Goal: Communication & Community: Answer question/provide support

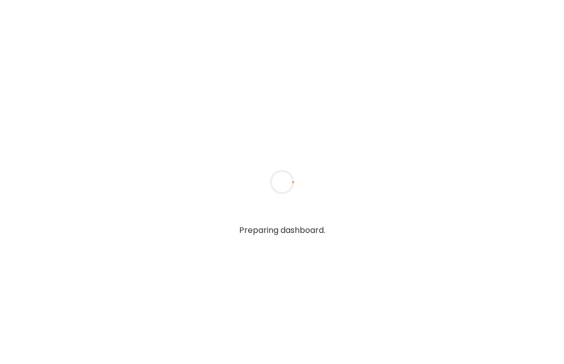
type textarea "**********"
type input "*****"
type input "**********"
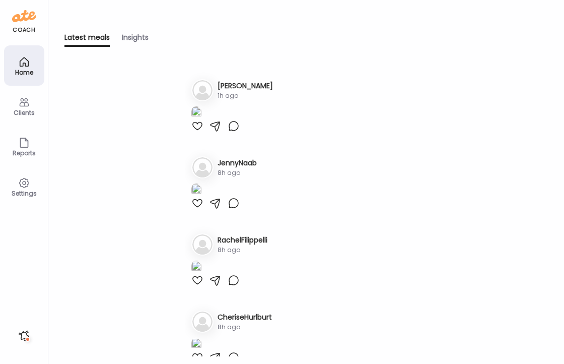
type input "**********"
click at [20, 106] on icon at bounding box center [24, 102] width 12 height 12
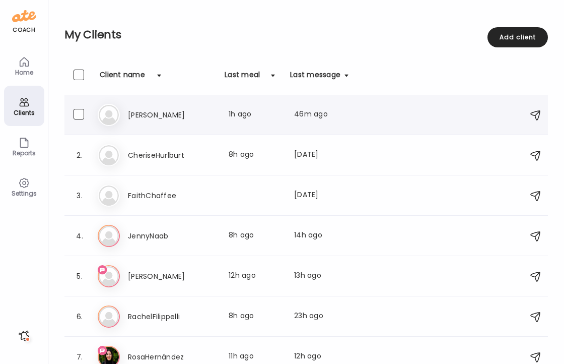
click at [134, 110] on h3 "[PERSON_NAME]" at bounding box center [172, 115] width 89 height 12
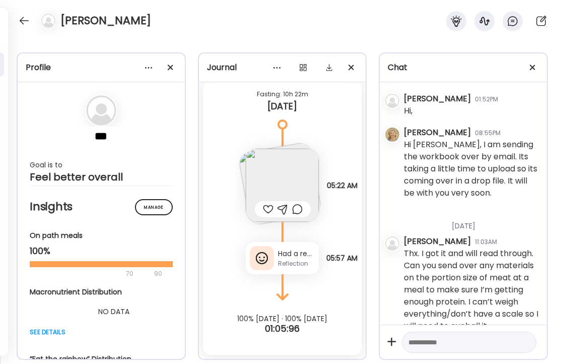
scroll to position [68, 0]
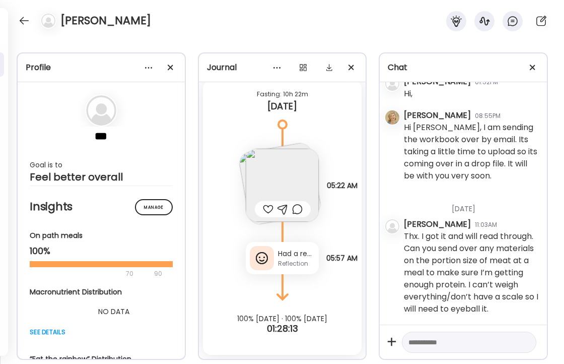
click at [471, 343] on textarea at bounding box center [460, 342] width 103 height 12
type textarea "*"
click at [493, 329] on textarea "**********" at bounding box center [460, 336] width 103 height 24
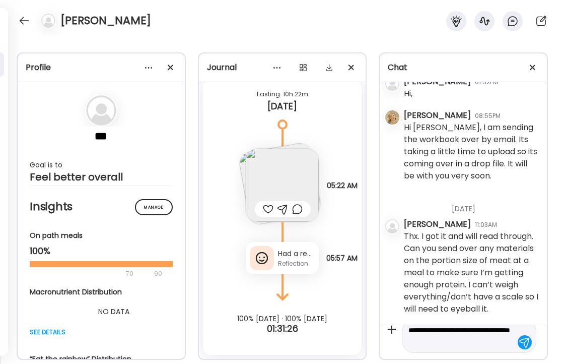
click at [463, 342] on textarea "**********" at bounding box center [460, 336] width 103 height 24
type textarea "**********"
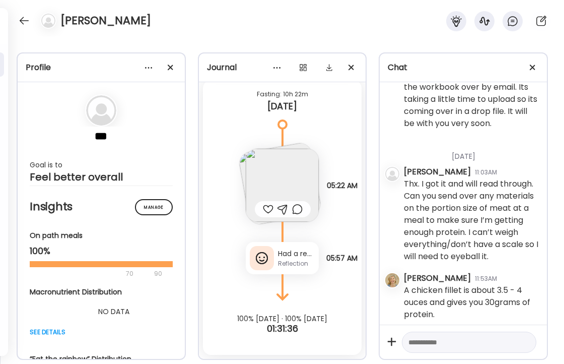
scroll to position [126, 0]
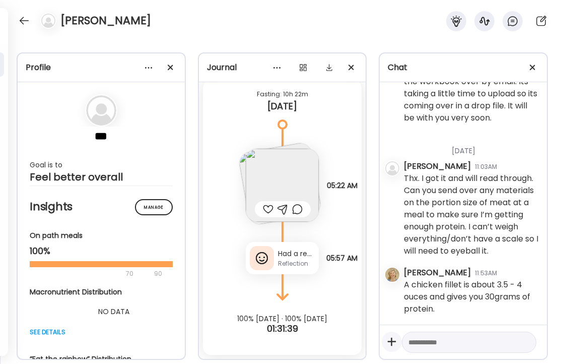
click at [392, 341] on icon at bounding box center [392, 341] width 9 height 9
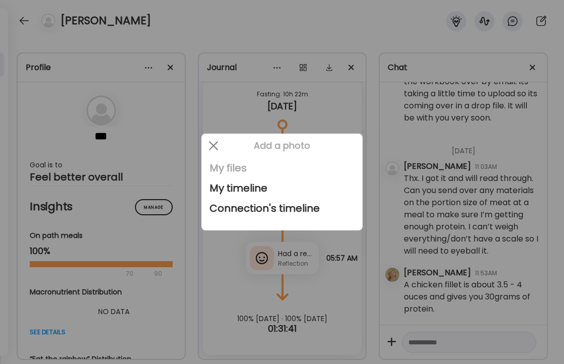
click at [221, 164] on div "My files" at bounding box center [282, 168] width 145 height 20
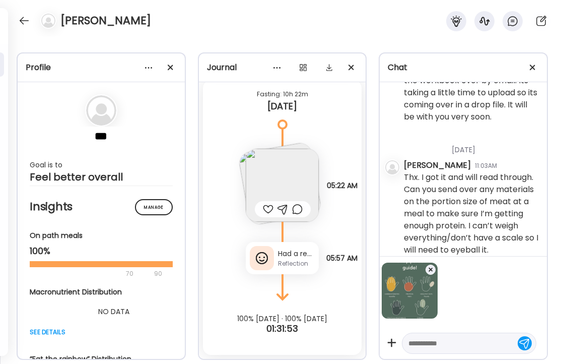
scroll to position [190, 0]
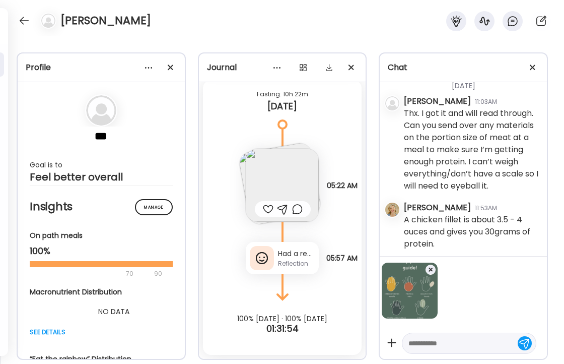
click at [440, 343] on textarea at bounding box center [460, 343] width 103 height 12
type textarea "**********"
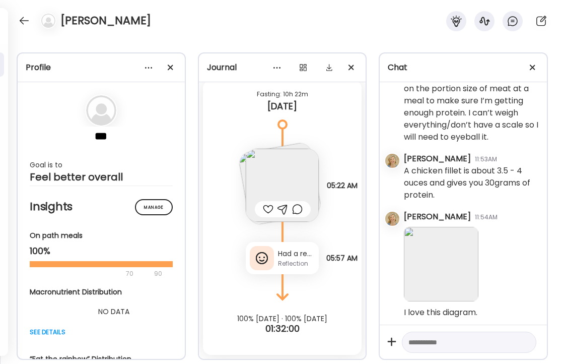
scroll to position [244, 0]
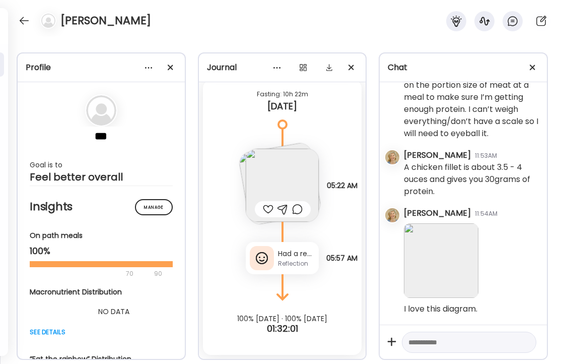
click at [463, 342] on textarea at bounding box center [460, 342] width 103 height 12
type textarea "*"
type textarea "**********"
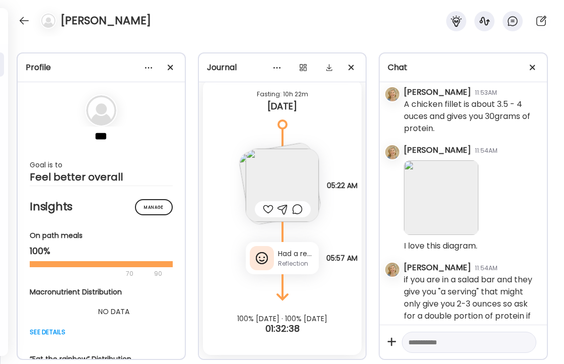
scroll to position [326, 0]
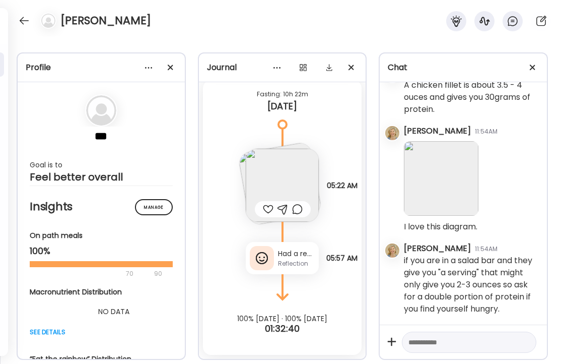
click at [294, 184] on img at bounding box center [282, 185] width 73 height 73
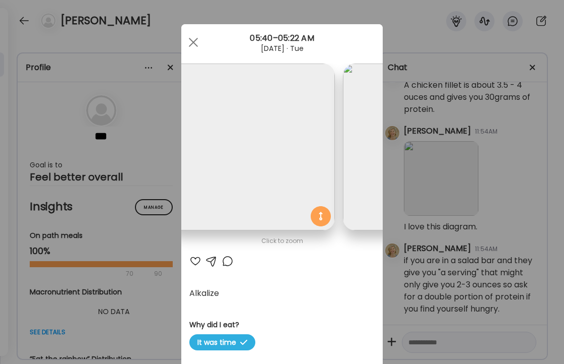
scroll to position [0, 0]
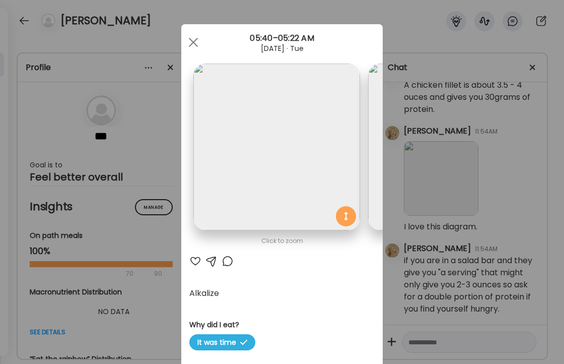
click at [193, 262] on div at bounding box center [195, 261] width 12 height 12
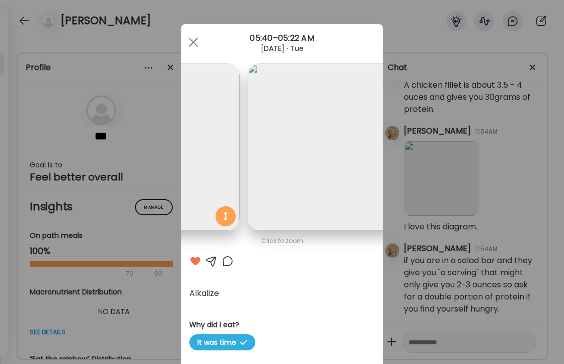
scroll to position [0, 164]
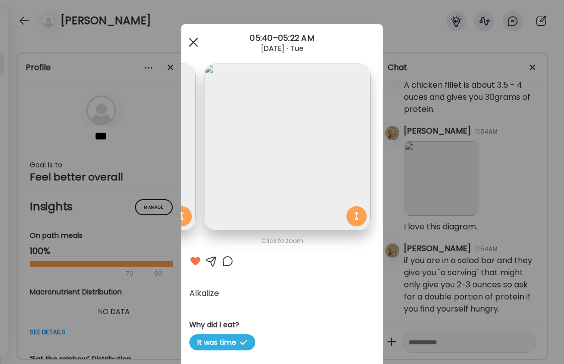
click at [193, 38] on div at bounding box center [193, 42] width 20 height 20
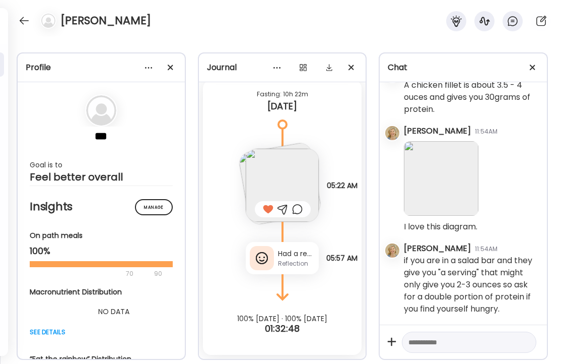
click at [300, 255] on div "Had a really bad headache in the afternoon/evening. I think it was my blood pre…" at bounding box center [296, 253] width 37 height 11
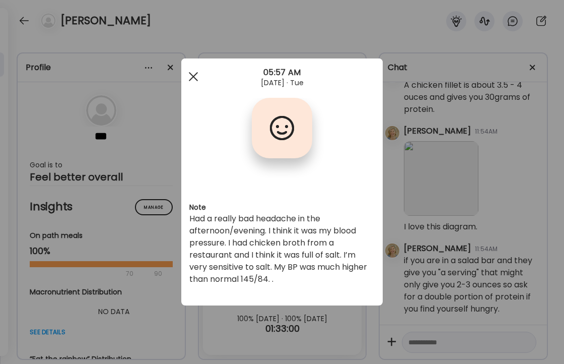
click at [193, 74] on div at bounding box center [193, 76] width 20 height 20
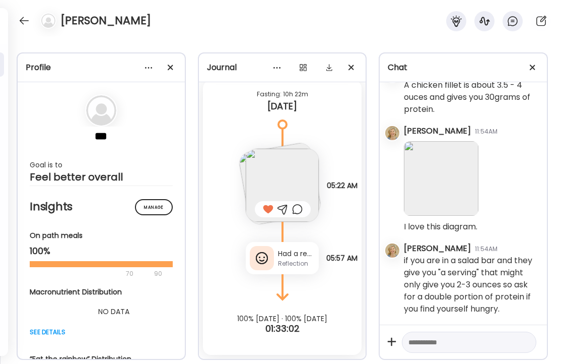
click at [456, 341] on textarea at bounding box center [460, 342] width 103 height 12
click at [469, 340] on textarea "**********" at bounding box center [460, 298] width 103 height 145
click at [483, 352] on textarea "**********" at bounding box center [460, 287] width 103 height 145
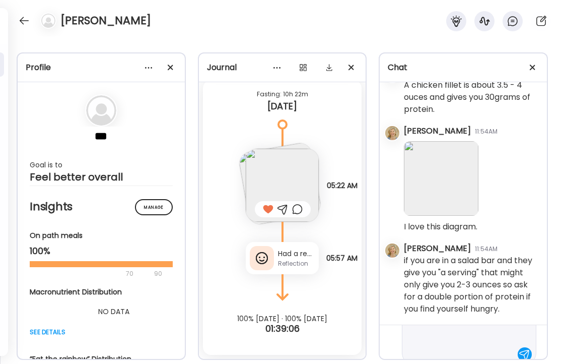
click at [471, 326] on textarea "**********" at bounding box center [460, 287] width 103 height 145
click at [476, 353] on textarea "**********" at bounding box center [460, 287] width 103 height 145
type textarea "**********"
click at [524, 351] on div at bounding box center [525, 354] width 14 height 14
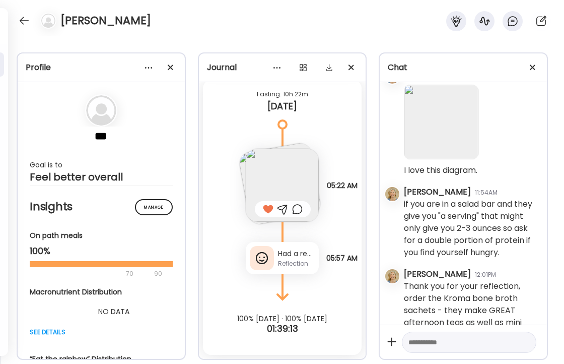
scroll to position [481, 0]
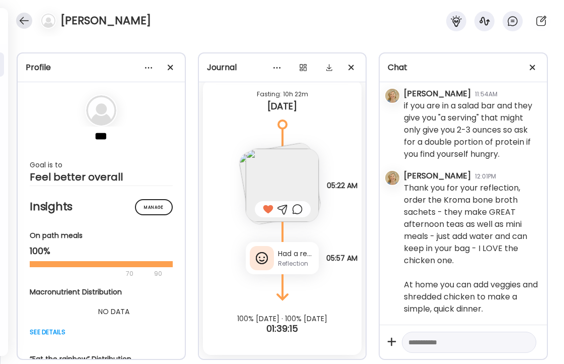
click at [21, 19] on div at bounding box center [24, 21] width 16 height 16
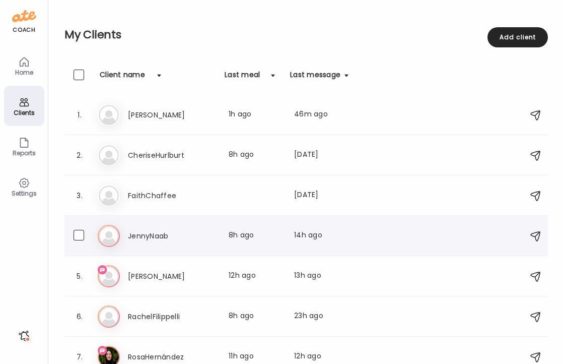
click at [145, 234] on h3 "JennyNaab" at bounding box center [172, 236] width 89 height 12
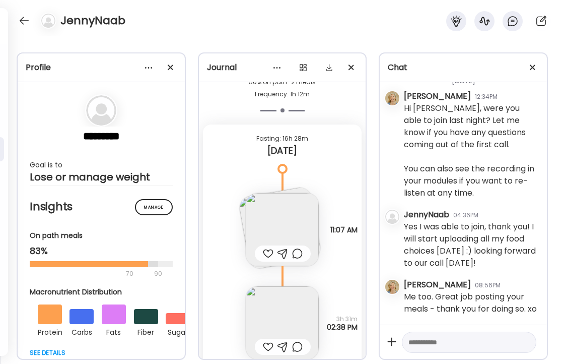
scroll to position [357, 0]
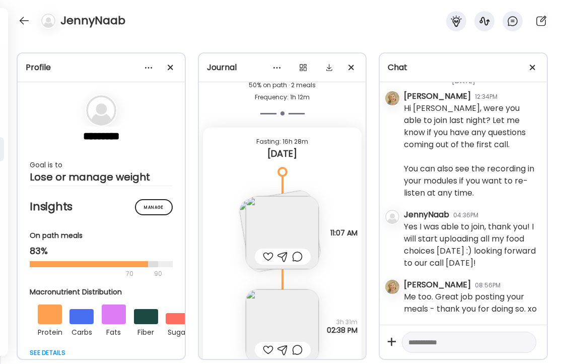
click at [285, 225] on img at bounding box center [282, 232] width 73 height 73
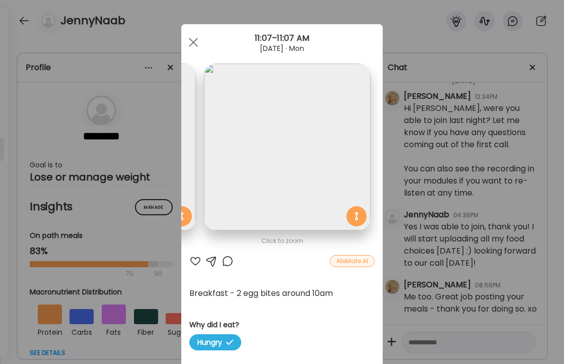
click at [194, 259] on div at bounding box center [195, 261] width 12 height 12
click at [228, 260] on div at bounding box center [228, 261] width 12 height 12
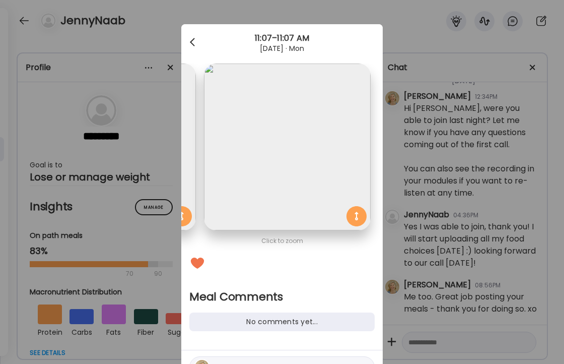
click at [193, 43] on span at bounding box center [192, 40] width 5 height 5
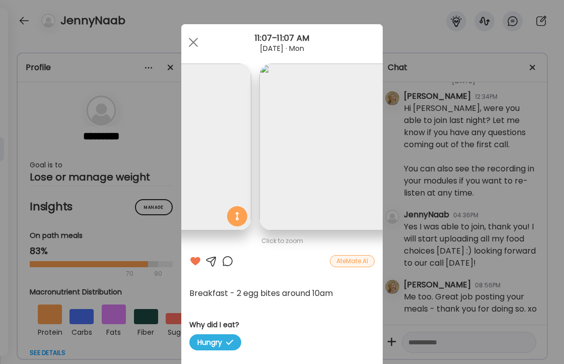
scroll to position [0, 0]
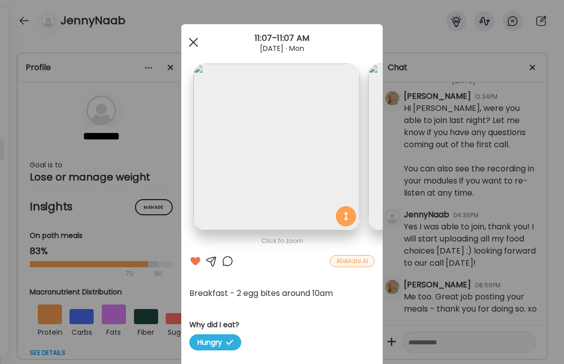
click at [191, 40] on span at bounding box center [193, 42] width 9 height 9
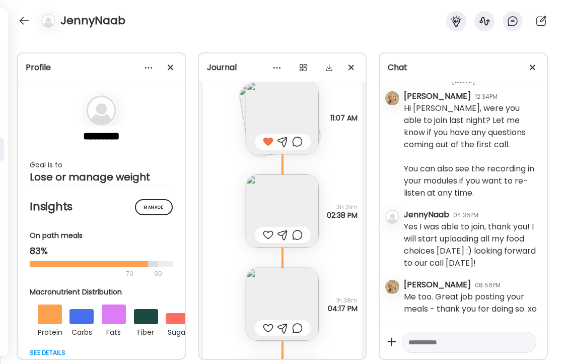
scroll to position [479, 0]
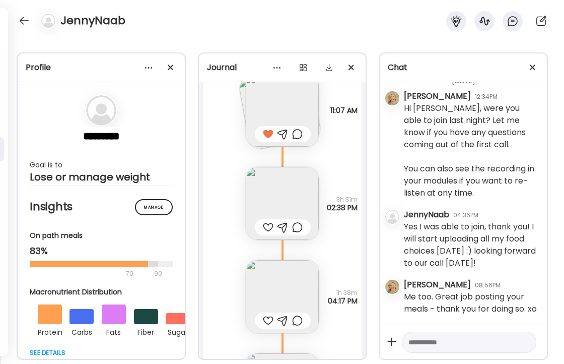
click at [274, 191] on img at bounding box center [282, 203] width 73 height 73
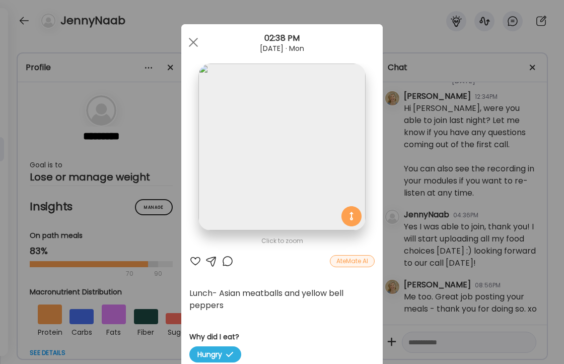
click at [194, 260] on div at bounding box center [195, 261] width 12 height 12
click at [190, 39] on span at bounding box center [193, 42] width 9 height 9
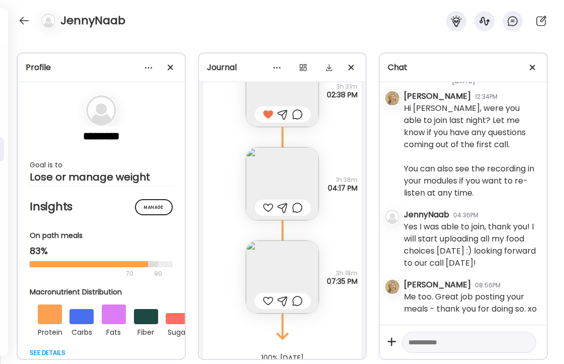
scroll to position [592, 0]
click at [272, 176] on img at bounding box center [282, 183] width 73 height 73
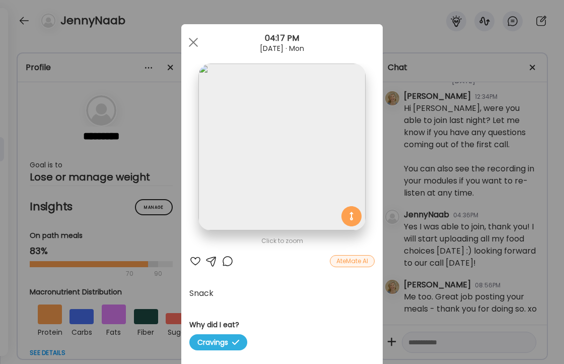
click at [194, 261] on div at bounding box center [195, 261] width 12 height 12
click at [195, 43] on div at bounding box center [193, 42] width 20 height 20
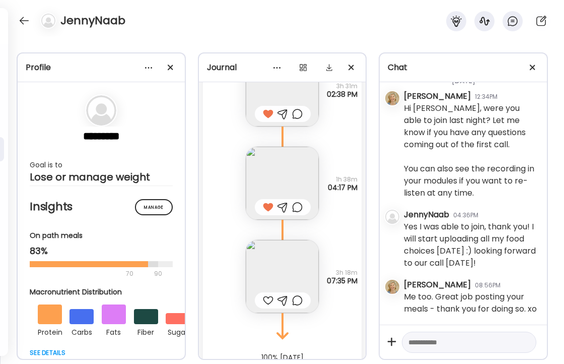
scroll to position [631, 0]
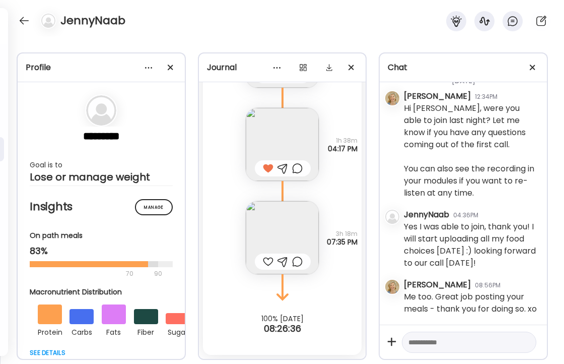
click at [270, 223] on img at bounding box center [282, 237] width 73 height 73
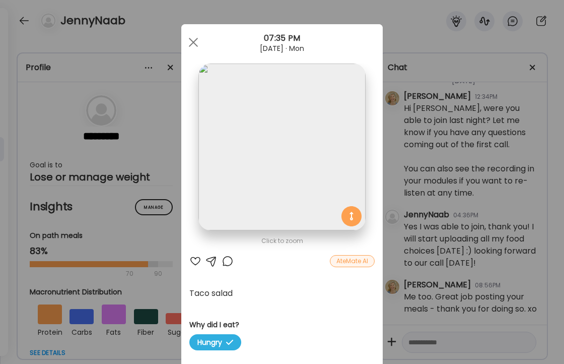
click at [192, 258] on div at bounding box center [195, 261] width 12 height 12
click at [194, 38] on div at bounding box center [193, 42] width 20 height 20
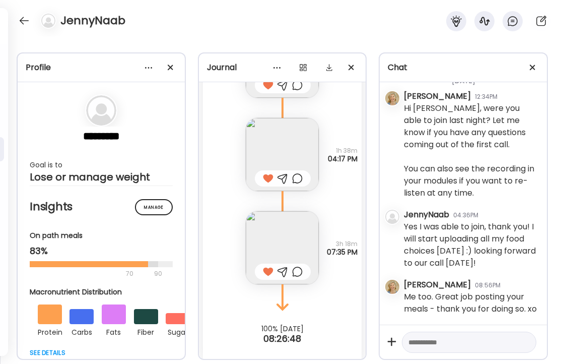
scroll to position [622, 0]
click at [20, 20] on div at bounding box center [24, 21] width 16 height 16
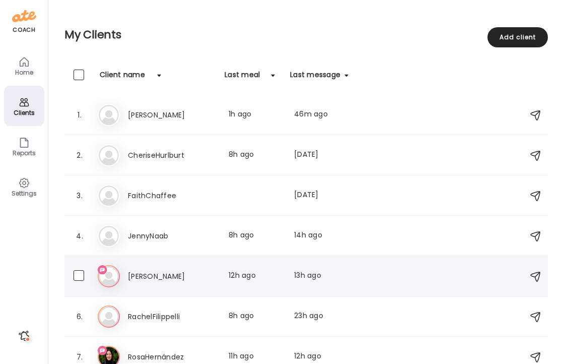
click at [162, 275] on h3 "[PERSON_NAME]" at bounding box center [172, 276] width 89 height 12
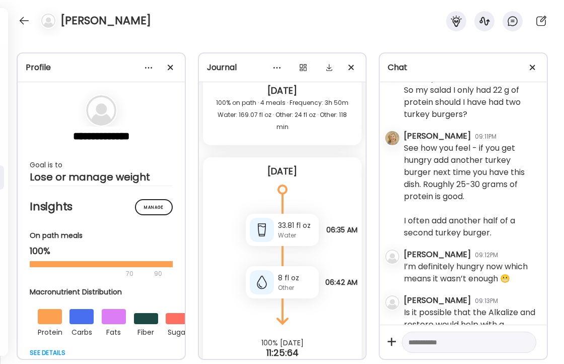
scroll to position [7729, 0]
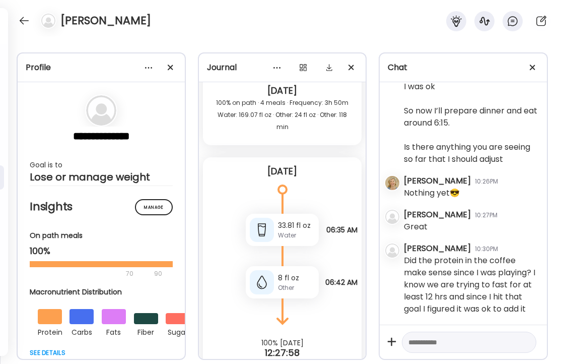
click at [435, 346] on textarea at bounding box center [460, 342] width 103 height 12
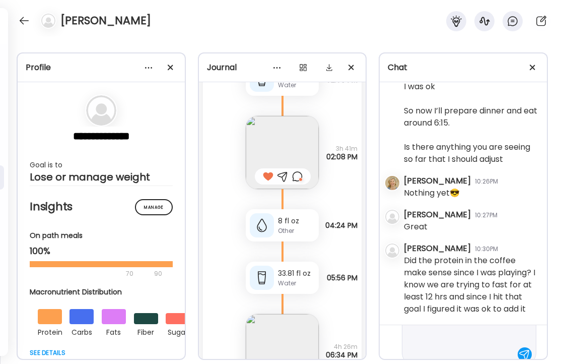
scroll to position [96, 0]
type textarea "**********"
click at [524, 338] on div at bounding box center [525, 342] width 14 height 14
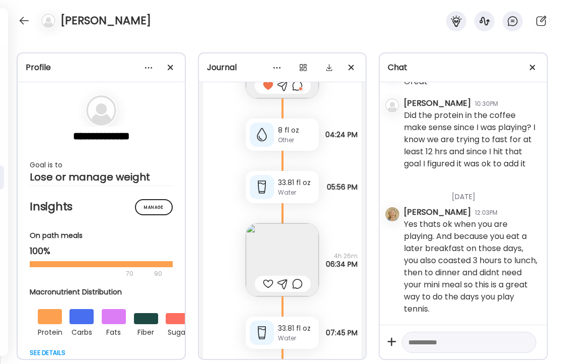
scroll to position [7076, 0]
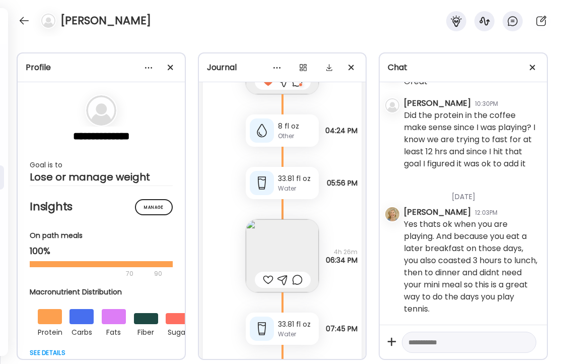
click at [275, 234] on img at bounding box center [282, 255] width 73 height 73
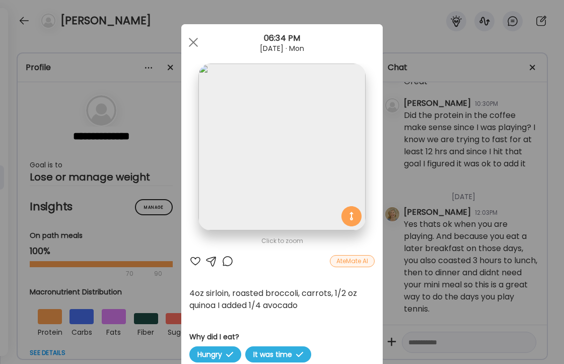
click at [196, 259] on div at bounding box center [195, 261] width 12 height 12
click at [226, 261] on div at bounding box center [228, 261] width 12 height 12
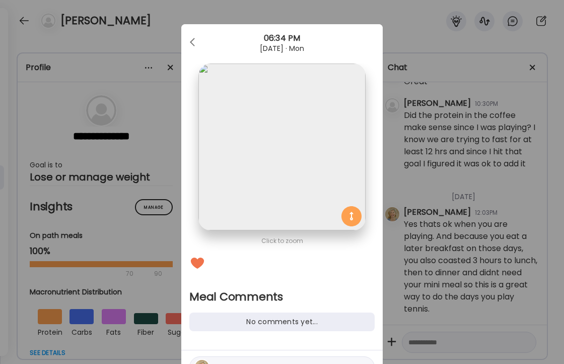
scroll to position [56, 0]
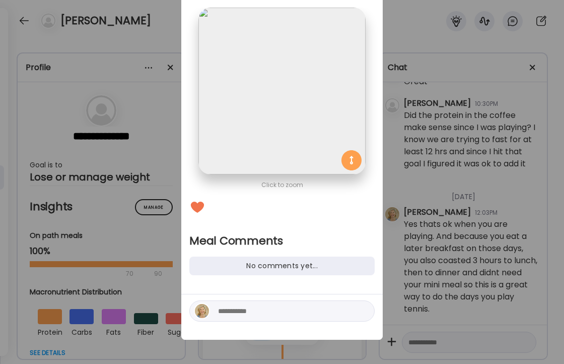
drag, startPoint x: 234, startPoint y: 310, endPoint x: 240, endPoint y: 307, distance: 6.8
click at [235, 310] on textarea at bounding box center [286, 311] width 136 height 12
type textarea "**********"
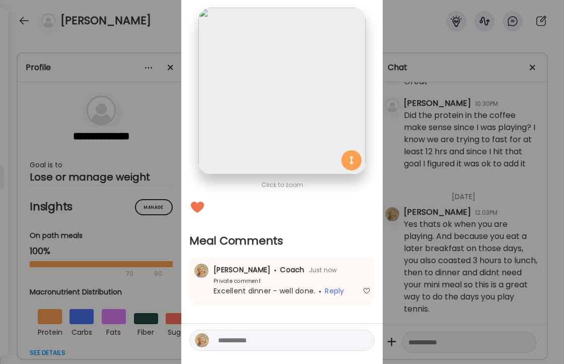
click at [156, 23] on div "Ate Coach Dashboard Wahoo! It’s official Take a moment to set up your Coach Pro…" at bounding box center [282, 182] width 564 height 364
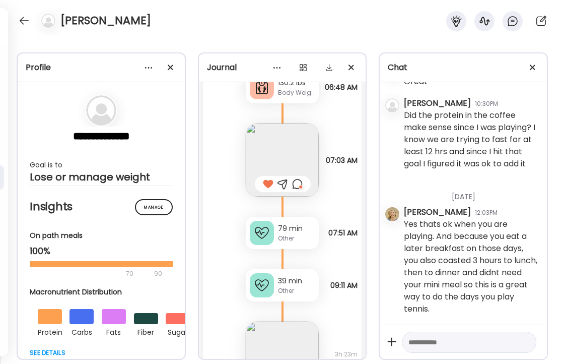
scroll to position [6574, 0]
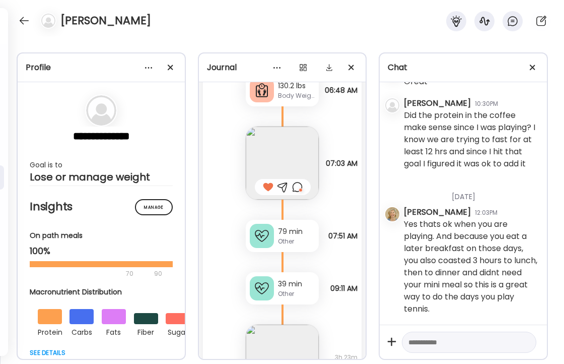
click at [297, 181] on div at bounding box center [297, 187] width 11 height 12
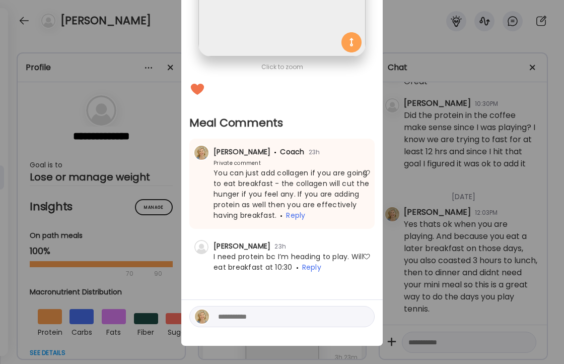
scroll to position [180, 0]
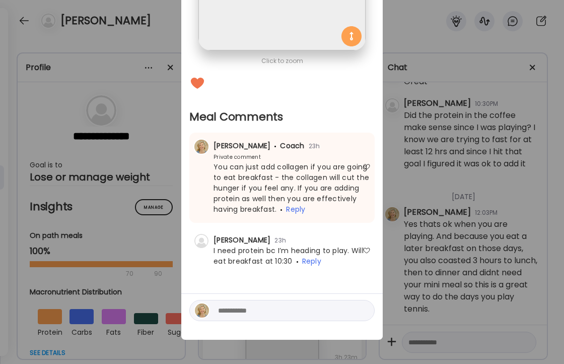
click at [273, 311] on textarea at bounding box center [286, 310] width 136 height 12
type textarea "******"
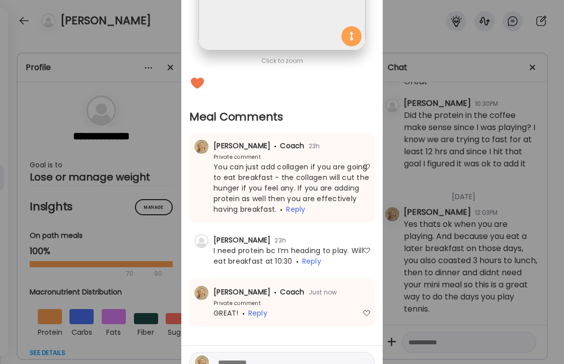
click at [158, 31] on div "Ate Coach Dashboard Wahoo! It’s official Take a moment to set up your Coach Pro…" at bounding box center [282, 182] width 564 height 364
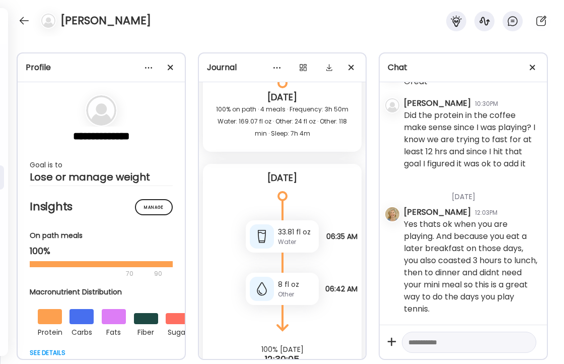
scroll to position [7485, 0]
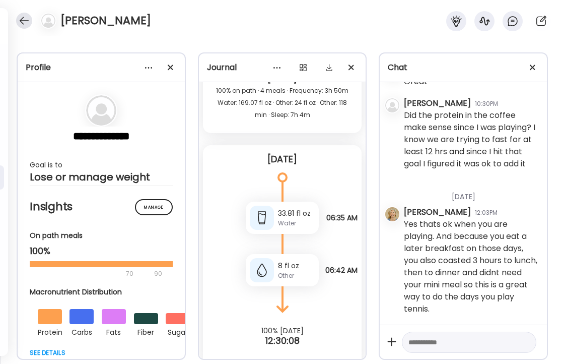
click at [23, 18] on div at bounding box center [24, 21] width 16 height 16
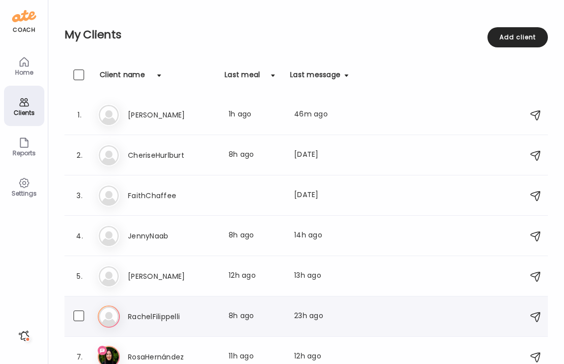
click at [145, 314] on h3 "RachelFilippelli" at bounding box center [172, 316] width 89 height 12
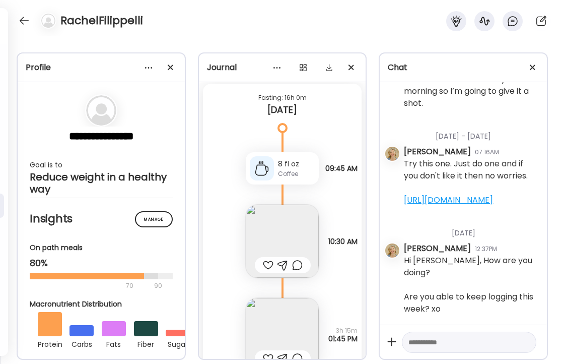
scroll to position [16411, 0]
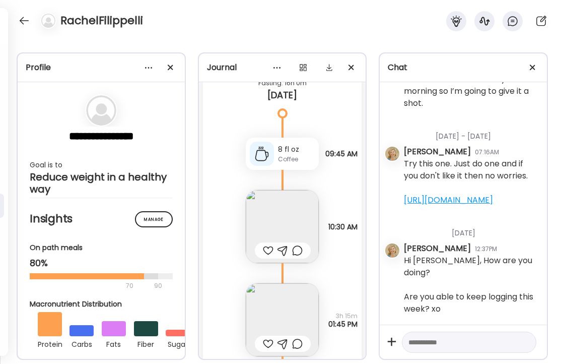
click at [267, 248] on div at bounding box center [268, 250] width 11 height 12
click at [275, 306] on img at bounding box center [282, 319] width 73 height 73
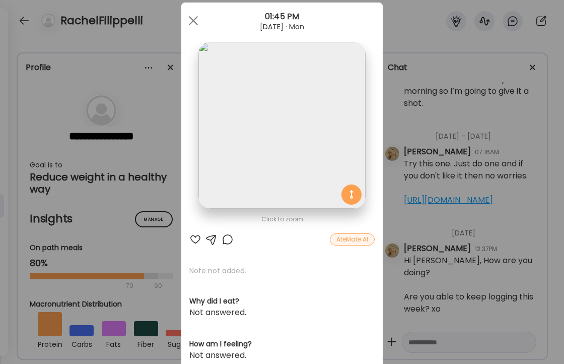
scroll to position [17, 0]
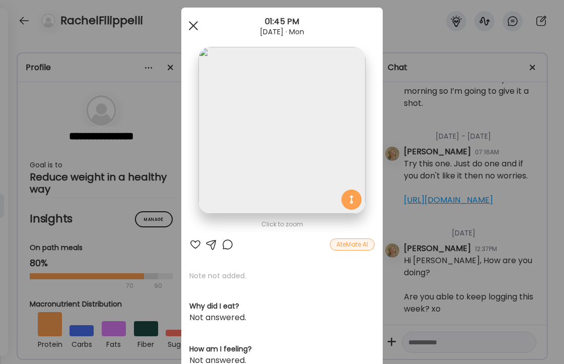
click at [192, 25] on span at bounding box center [193, 25] width 9 height 9
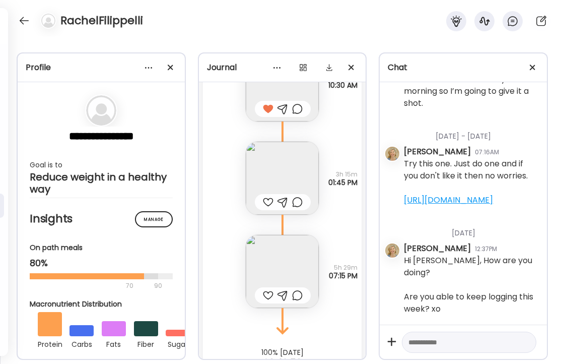
scroll to position [16555, 0]
click at [267, 197] on div at bounding box center [268, 199] width 11 height 12
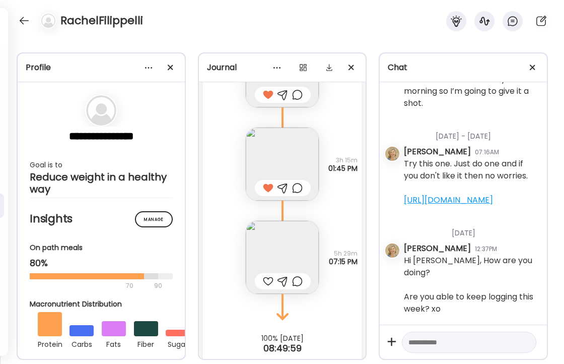
scroll to position [16587, 0]
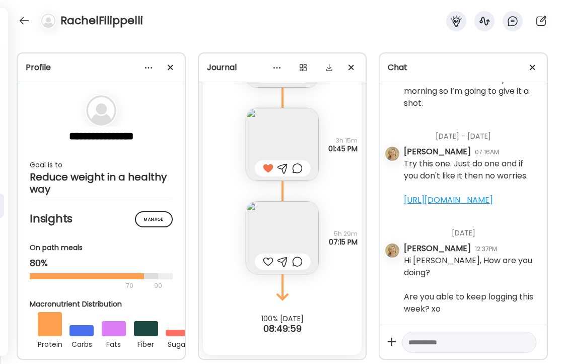
click at [275, 239] on img at bounding box center [282, 237] width 73 height 73
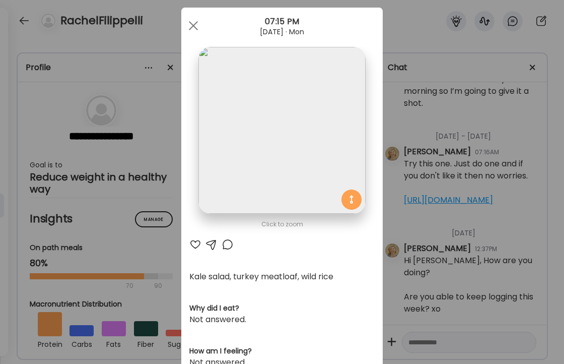
click at [192, 241] on div at bounding box center [195, 244] width 12 height 12
click at [227, 242] on div at bounding box center [228, 244] width 12 height 12
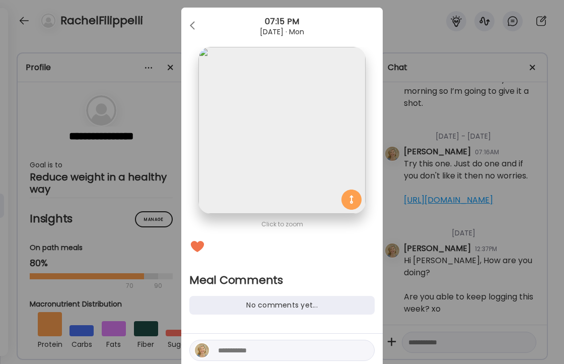
click at [166, 33] on div "Ate Coach Dashboard Wahoo! It’s official Take a moment to set up your Coach Pro…" at bounding box center [282, 182] width 564 height 364
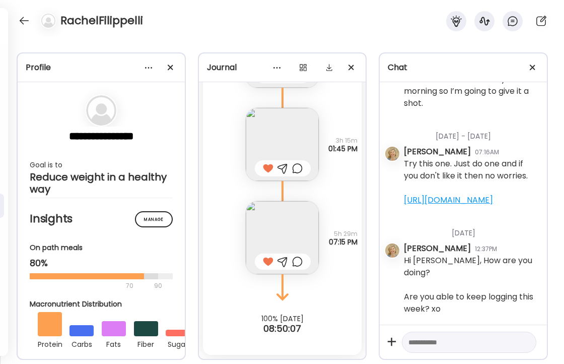
click at [298, 260] on div at bounding box center [297, 261] width 11 height 12
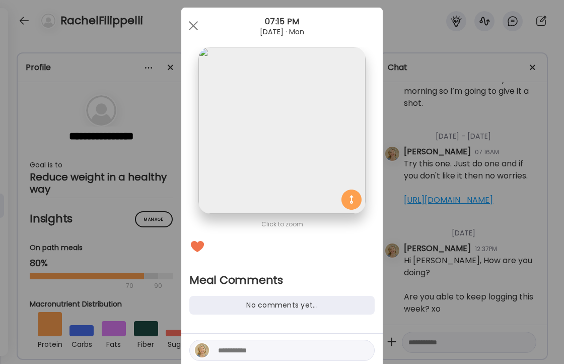
click at [267, 350] on textarea at bounding box center [286, 350] width 136 height 12
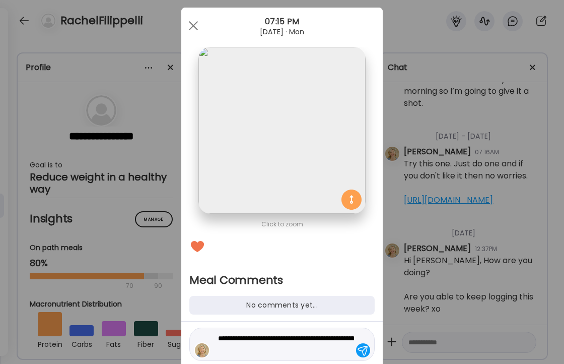
type textarea "**********"
click at [363, 349] on div at bounding box center [363, 350] width 14 height 14
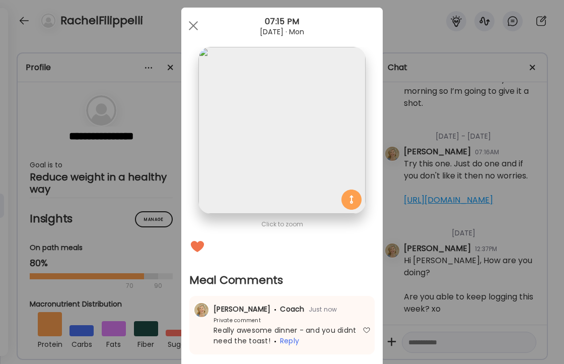
click at [156, 32] on div "Ate Coach Dashboard Wahoo! It’s official Take a moment to set up your Coach Pro…" at bounding box center [282, 182] width 564 height 364
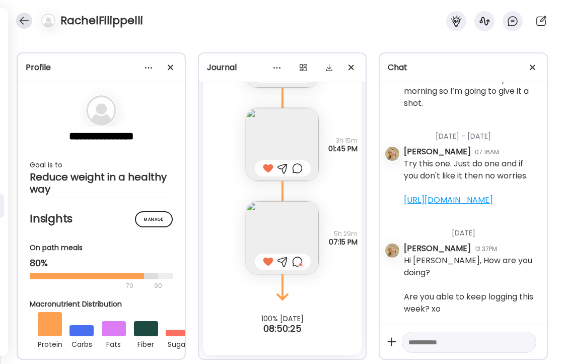
click at [25, 19] on div at bounding box center [24, 21] width 16 height 16
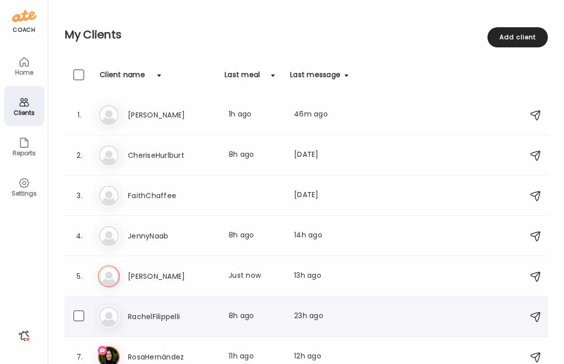
scroll to position [12, 0]
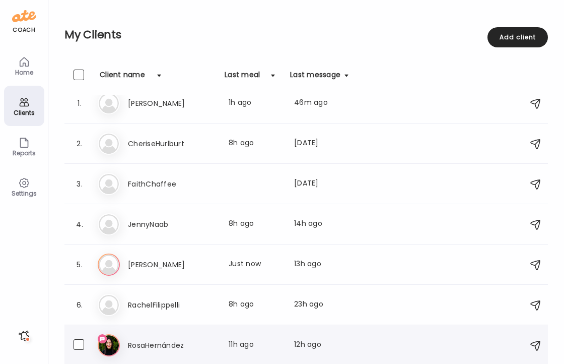
click at [147, 344] on h3 "RosaHernández" at bounding box center [172, 345] width 89 height 12
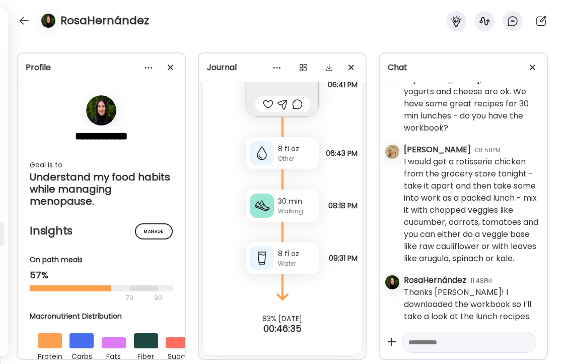
scroll to position [1318, 0]
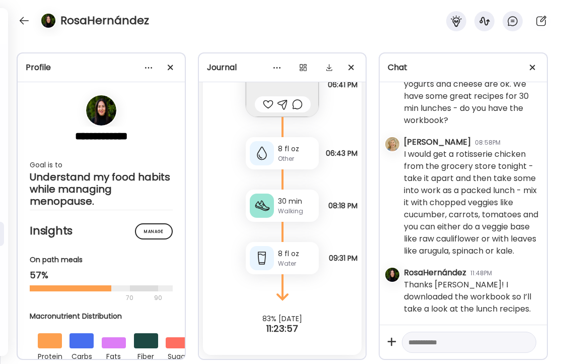
click at [437, 342] on textarea at bounding box center [460, 342] width 103 height 12
type textarea "**********"
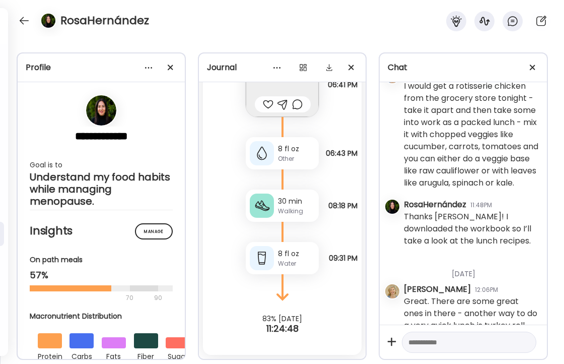
scroll to position [1463, 0]
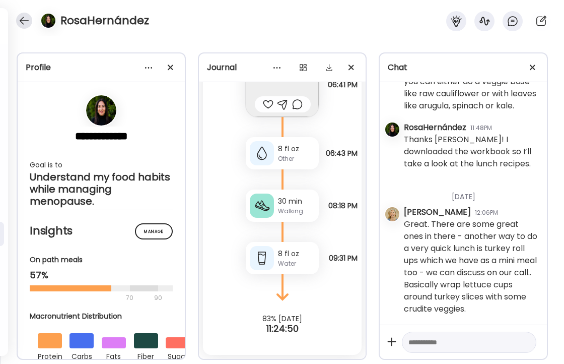
click at [20, 20] on div at bounding box center [24, 21] width 16 height 16
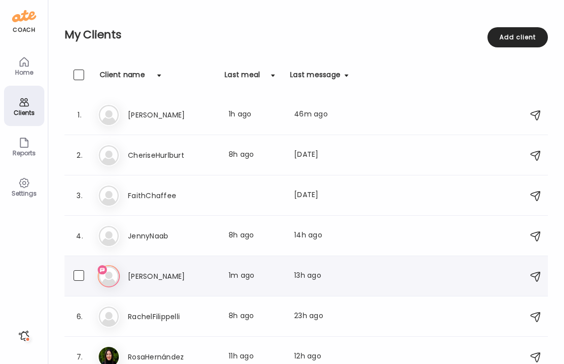
click at [148, 272] on h3 "[PERSON_NAME]" at bounding box center [172, 276] width 89 height 12
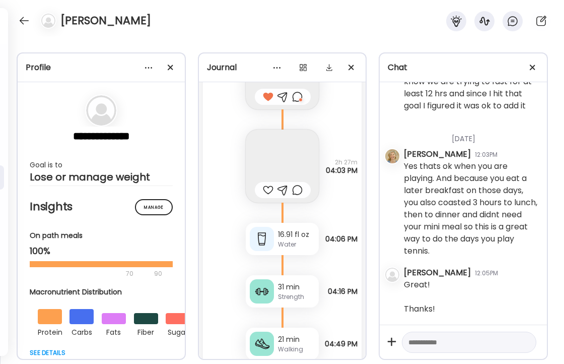
scroll to position [7590, 0]
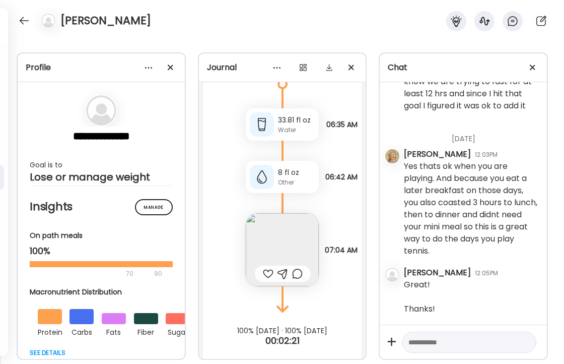
click at [429, 339] on textarea at bounding box center [460, 342] width 103 height 12
type textarea "**********"
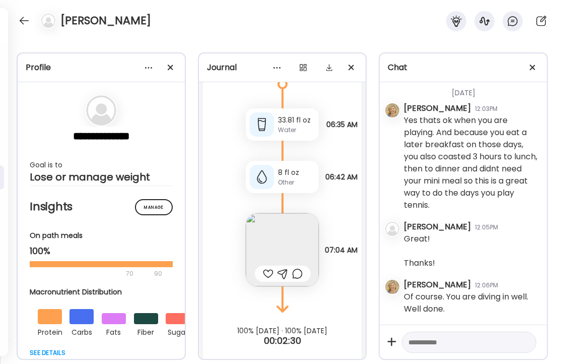
scroll to position [7978, 0]
click at [265, 268] on div at bounding box center [268, 274] width 11 height 12
click at [270, 224] on img at bounding box center [282, 249] width 73 height 73
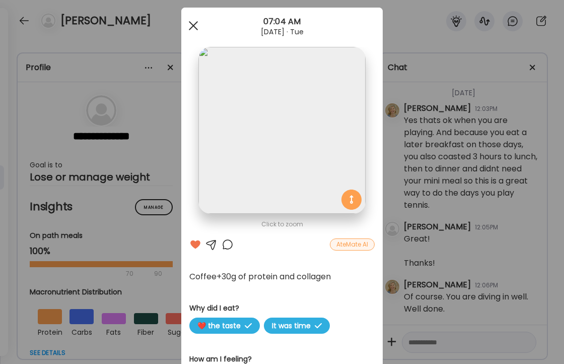
click at [194, 20] on div at bounding box center [193, 26] width 20 height 20
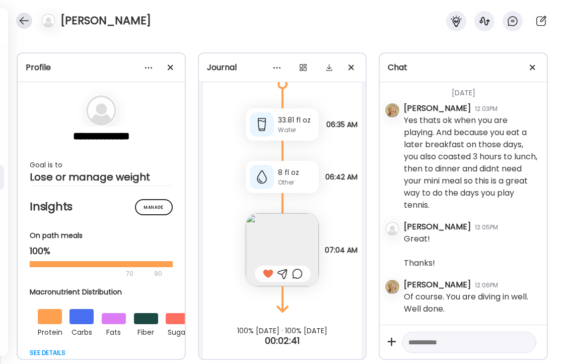
click at [23, 24] on div at bounding box center [24, 21] width 16 height 16
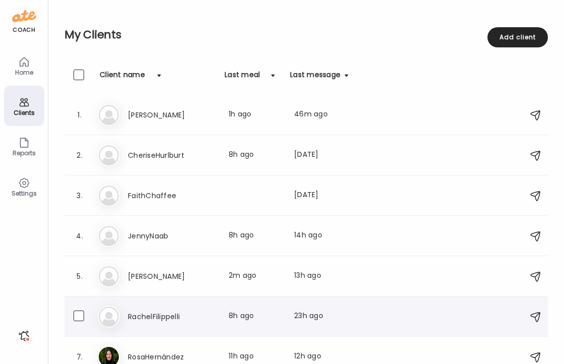
scroll to position [12, 0]
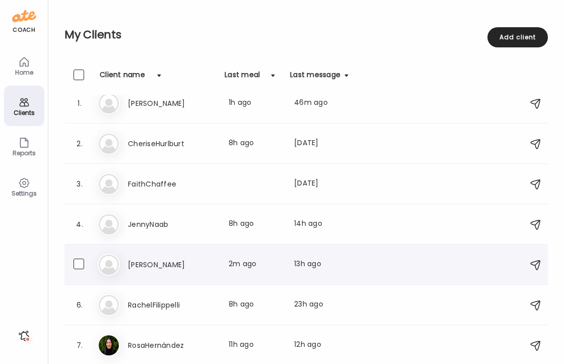
click at [145, 262] on h3 "[PERSON_NAME]" at bounding box center [172, 264] width 89 height 12
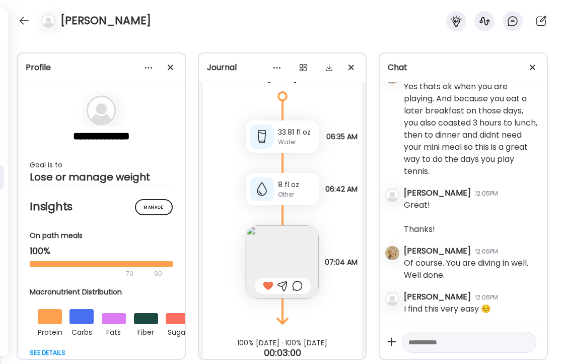
scroll to position [8012, 0]
click at [462, 342] on textarea at bounding box center [460, 342] width 103 height 12
type textarea "**********"
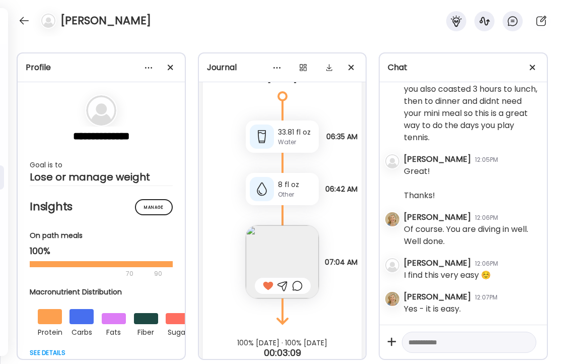
scroll to position [8046, 0]
click at [455, 346] on textarea at bounding box center [460, 342] width 103 height 12
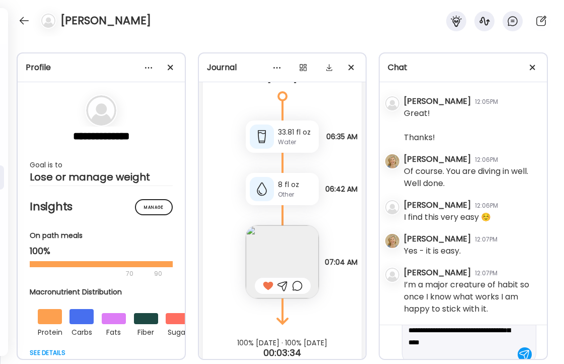
scroll to position [36, 0]
type textarea "**********"
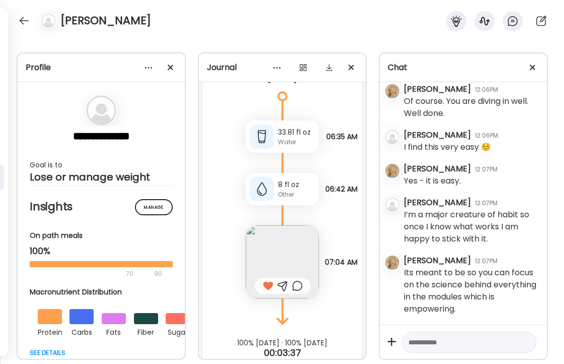
scroll to position [8174, 0]
click at [446, 345] on textarea at bounding box center [460, 342] width 103 height 12
type textarea "**********"
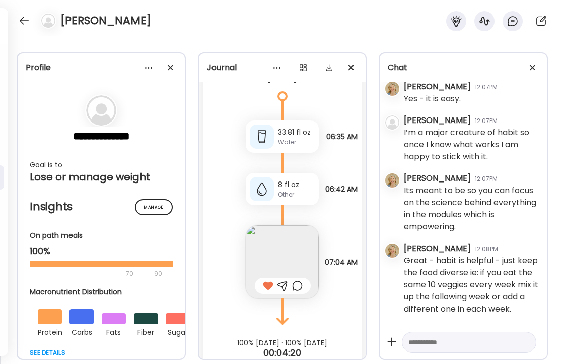
scroll to position [8269, 0]
click at [422, 337] on textarea at bounding box center [460, 342] width 103 height 12
type textarea "**********"
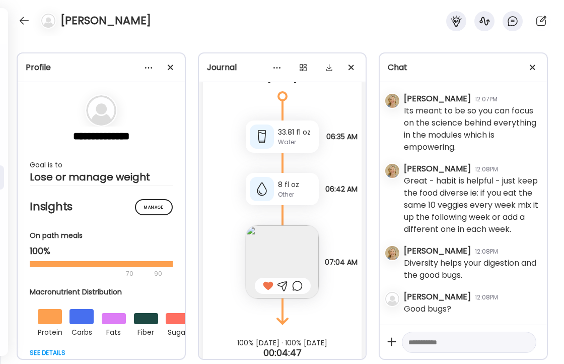
scroll to position [8349, 0]
click at [454, 340] on textarea at bounding box center [460, 342] width 103 height 12
type textarea "**********"
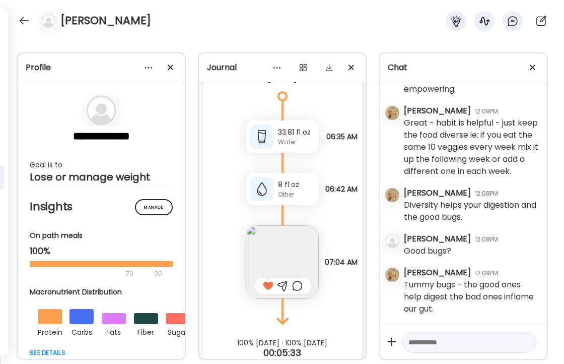
scroll to position [8407, 0]
click at [440, 344] on textarea at bounding box center [460, 342] width 103 height 12
type textarea "*"
click at [23, 17] on div at bounding box center [24, 21] width 16 height 16
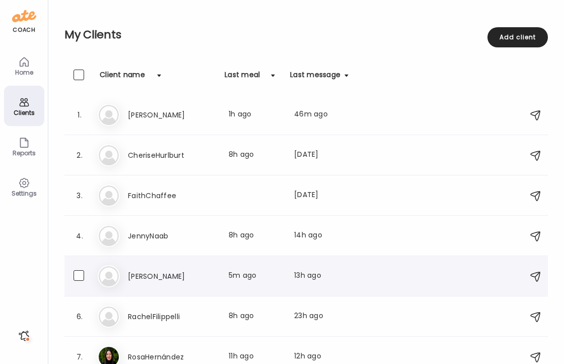
scroll to position [12, 0]
